Goal: Navigation & Orientation: Find specific page/section

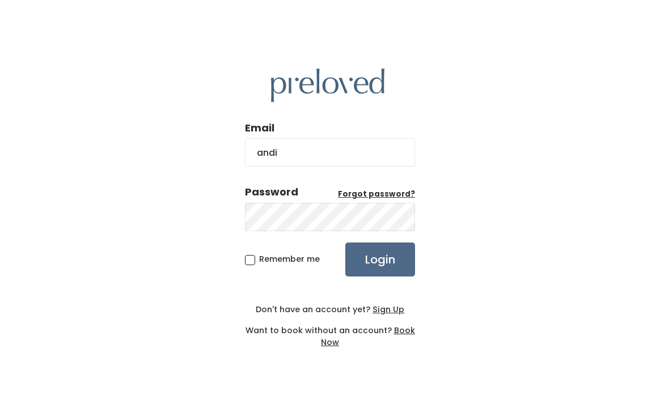
type input "[EMAIL_ADDRESS][DOMAIN_NAME]"
click at [345, 243] on input "Login" at bounding box center [380, 260] width 70 height 34
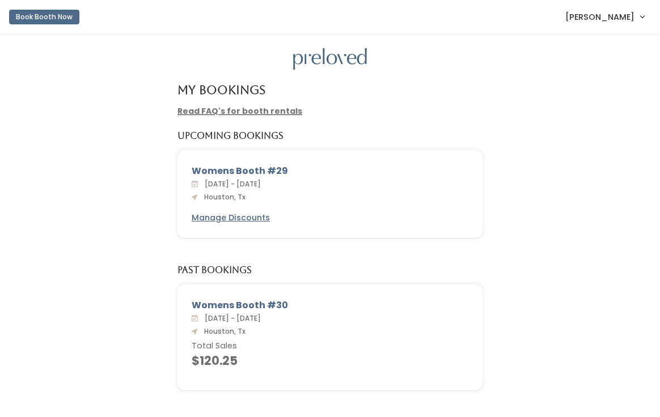
click at [605, 19] on span "Andi Cooper" at bounding box center [599, 17] width 69 height 12
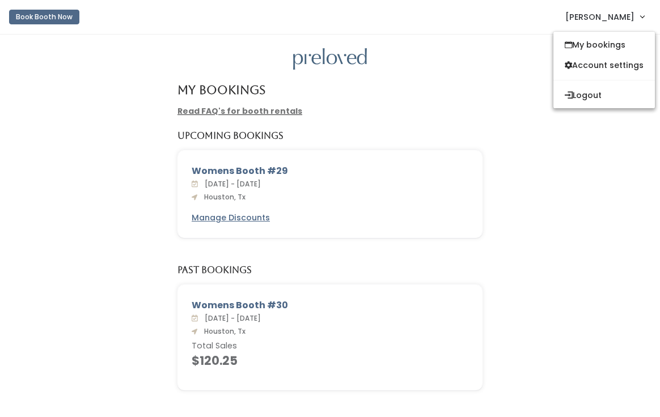
click at [237, 114] on link "Read FAQ's for booth rentals" at bounding box center [239, 110] width 125 height 11
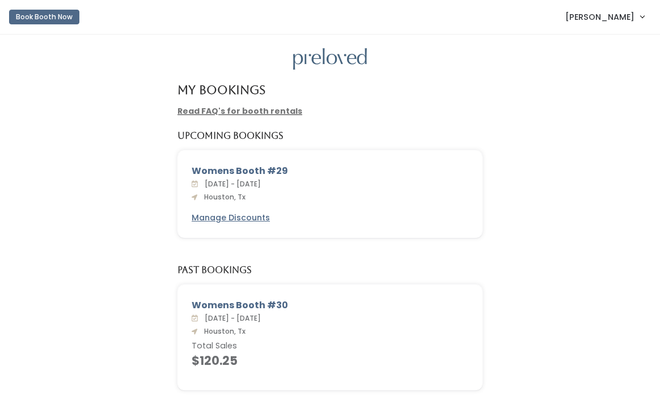
click at [612, 25] on link "Andi Cooper" at bounding box center [604, 17] width 101 height 24
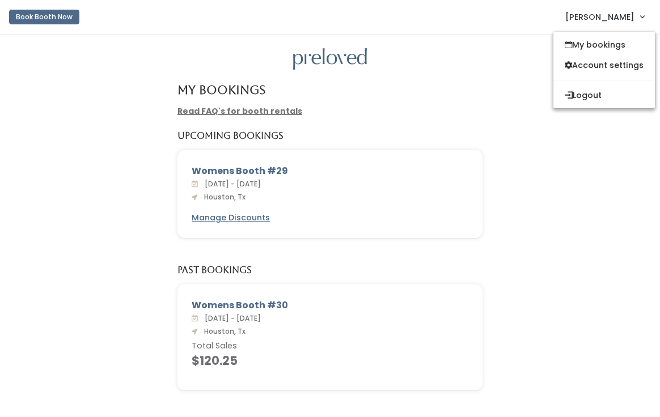
click at [437, 79] on div "My Bookings Read FAQ's for booth rentals Upcoming Bookings Womens Booth #29 Sat…" at bounding box center [330, 227] width 660 height 384
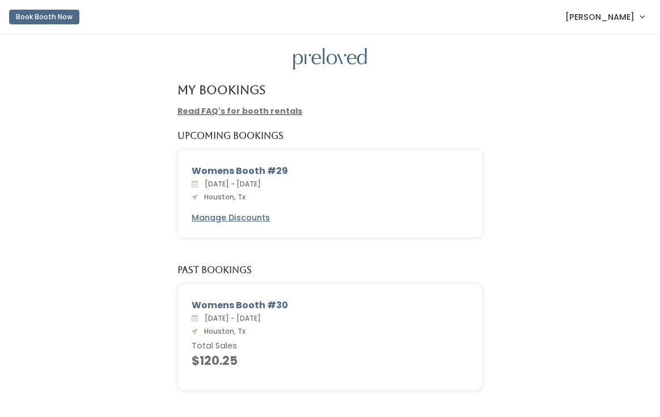
click at [331, 58] on img at bounding box center [330, 59] width 74 height 22
